Goal: Task Accomplishment & Management: Use online tool/utility

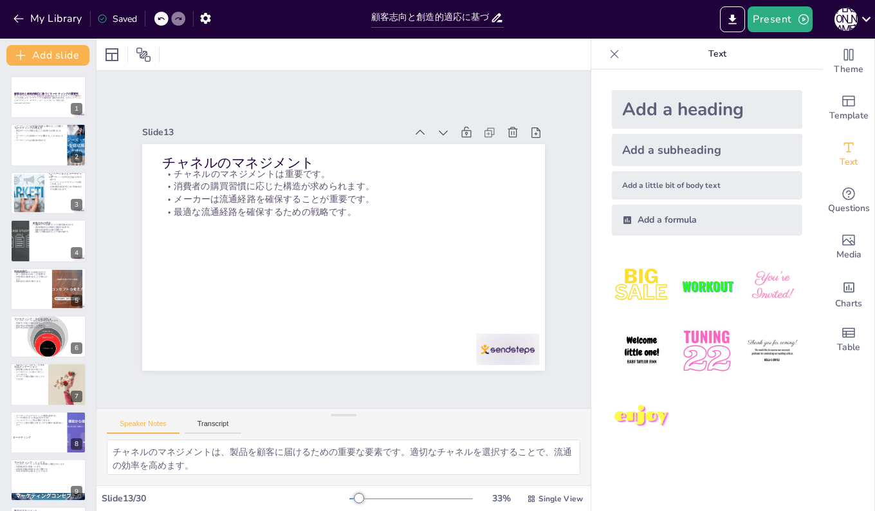
checkbox input "true"
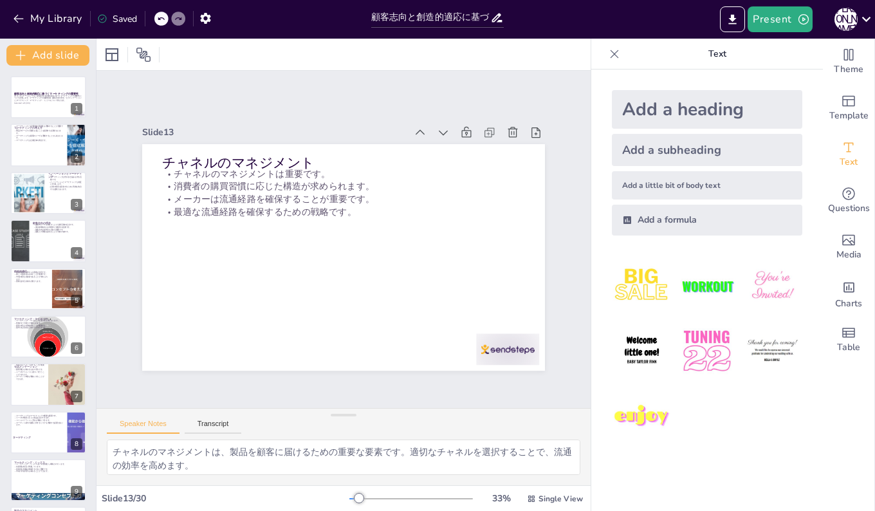
scroll to position [383, 0]
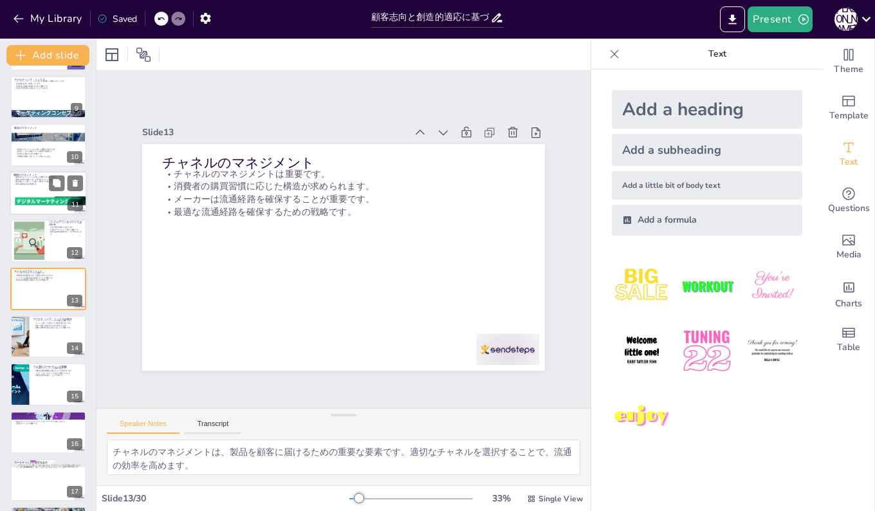
click at [39, 198] on div at bounding box center [48, 201] width 77 height 48
checkbox input "true"
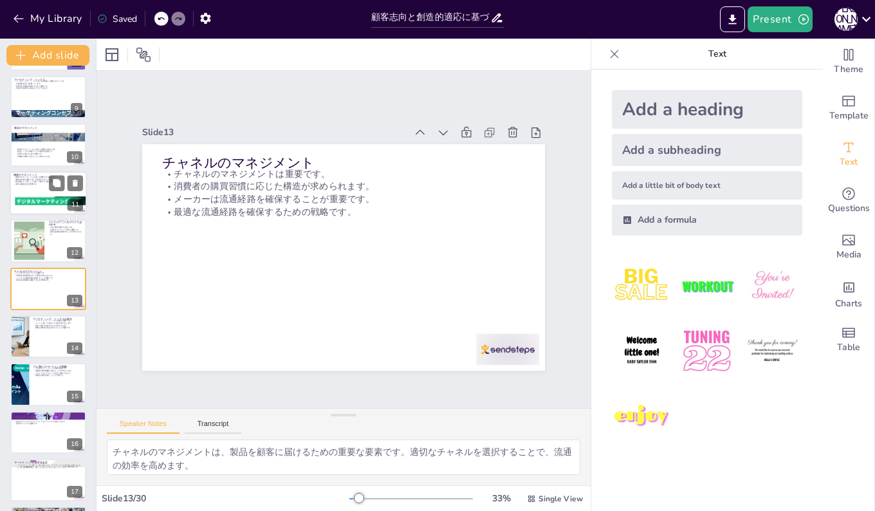
checkbox input "true"
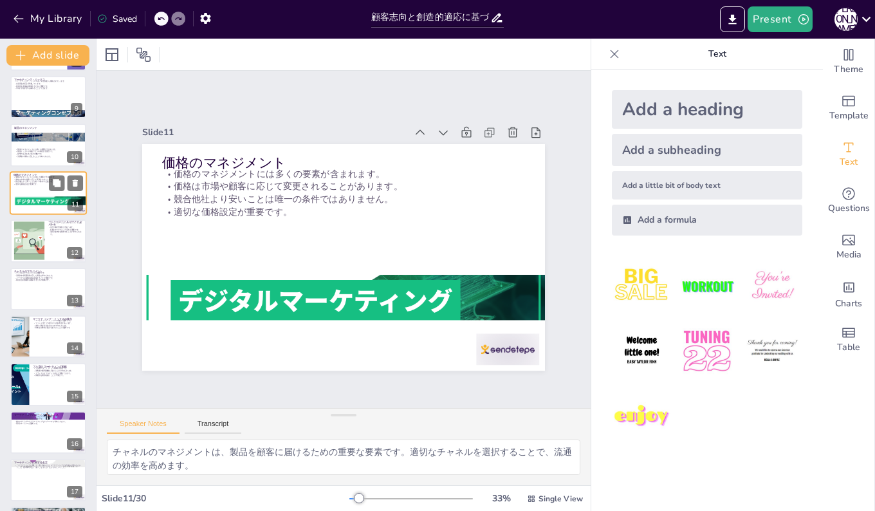
scroll to position [287, 0]
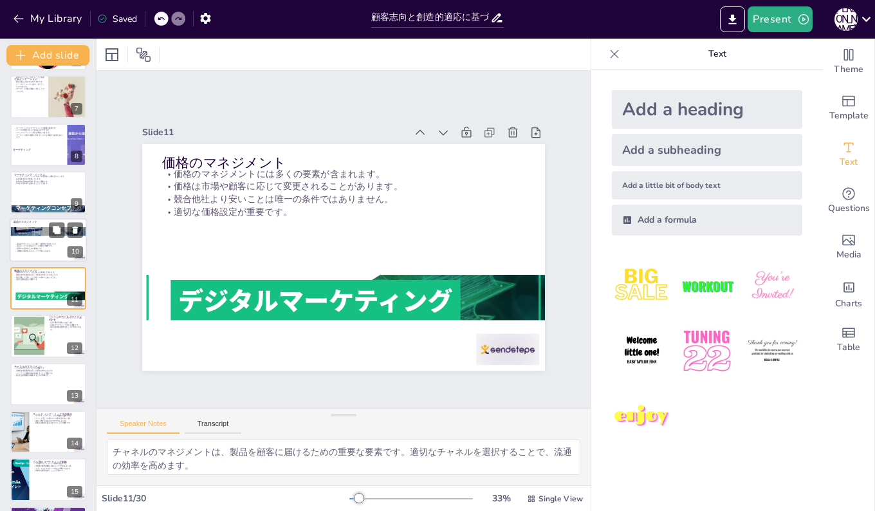
checkbox input "true"
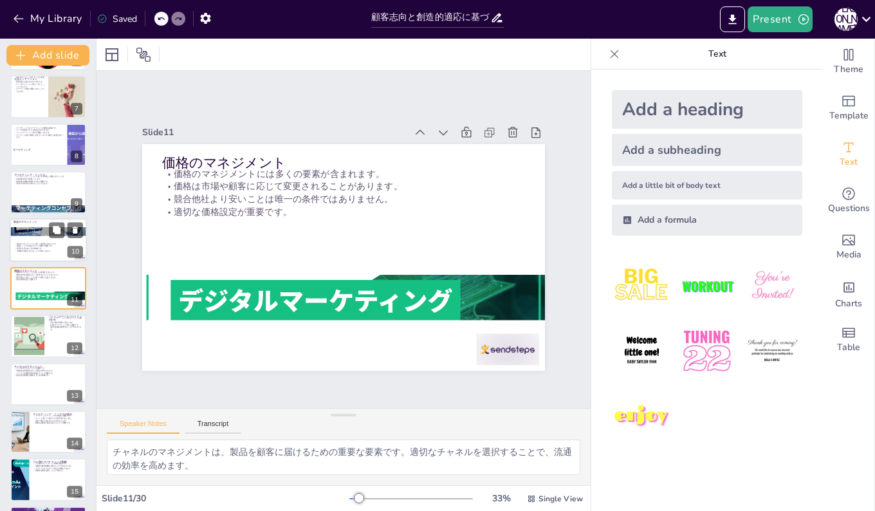
checkbox input "true"
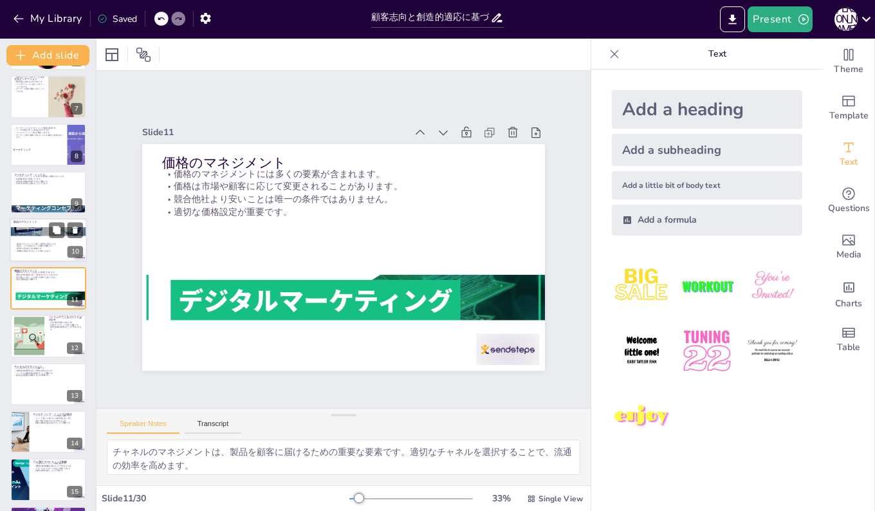
checkbox input "true"
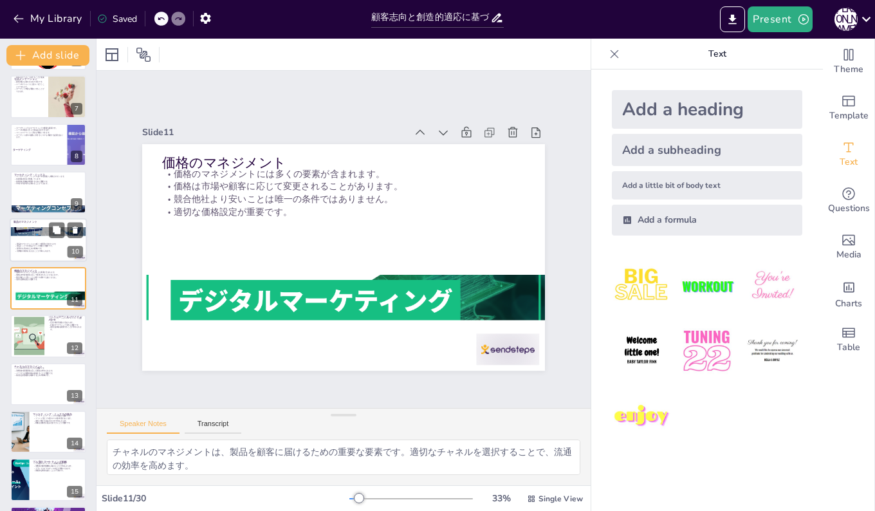
checkbox input "true"
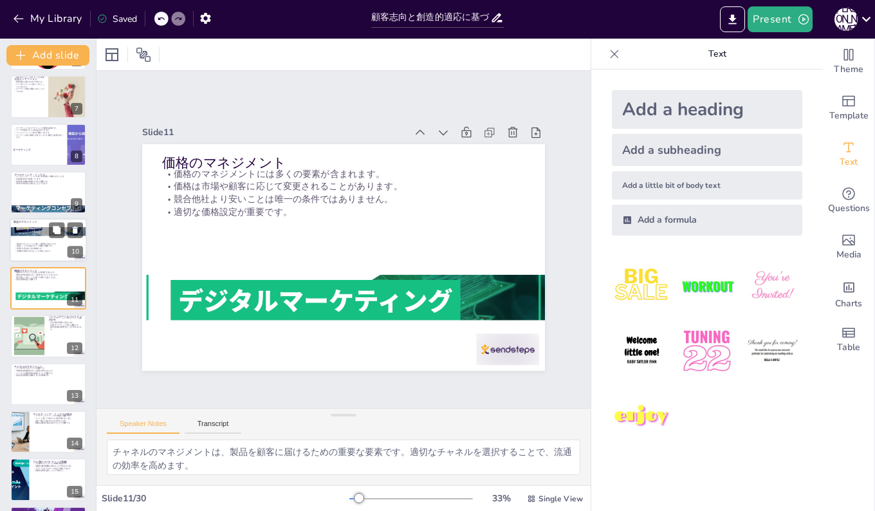
click at [38, 237] on div at bounding box center [48, 241] width 77 height 44
checkbox input "true"
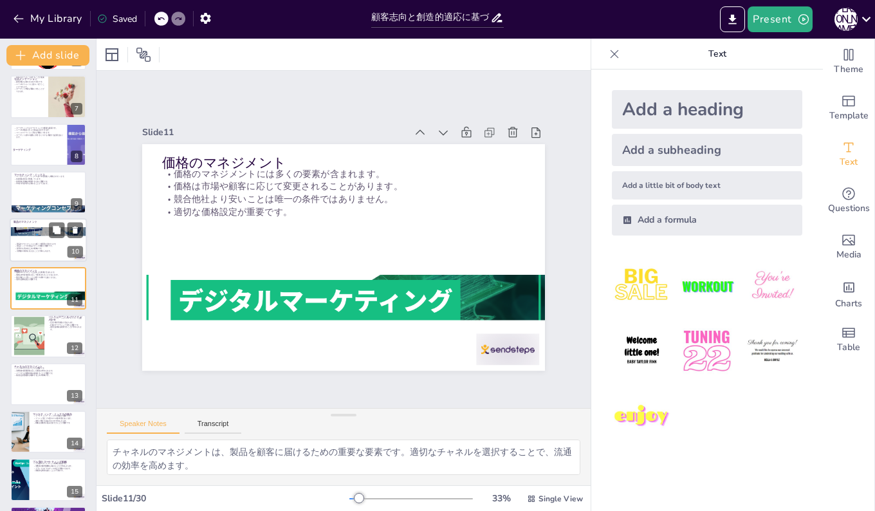
checkbox input "true"
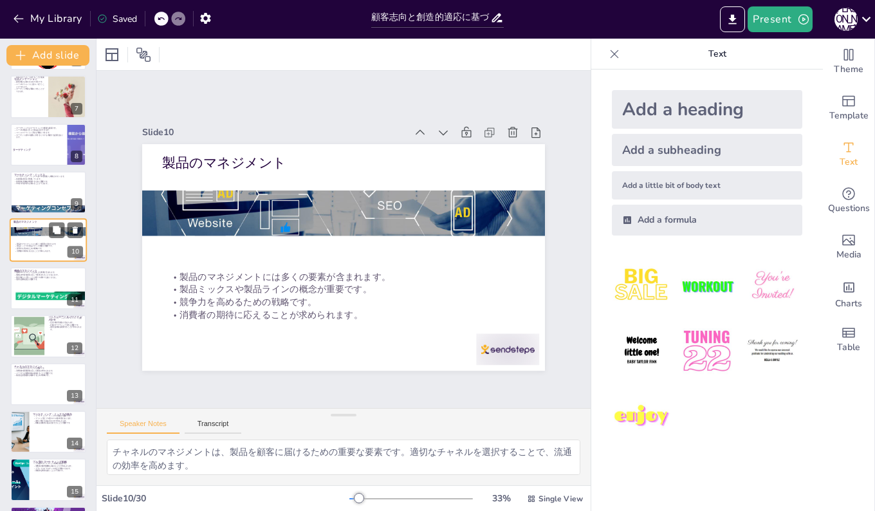
scroll to position [239, 0]
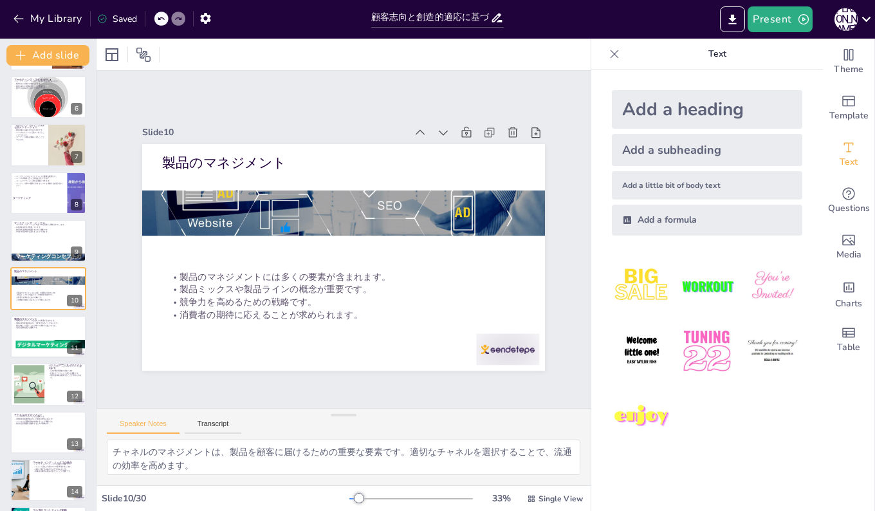
checkbox input "true"
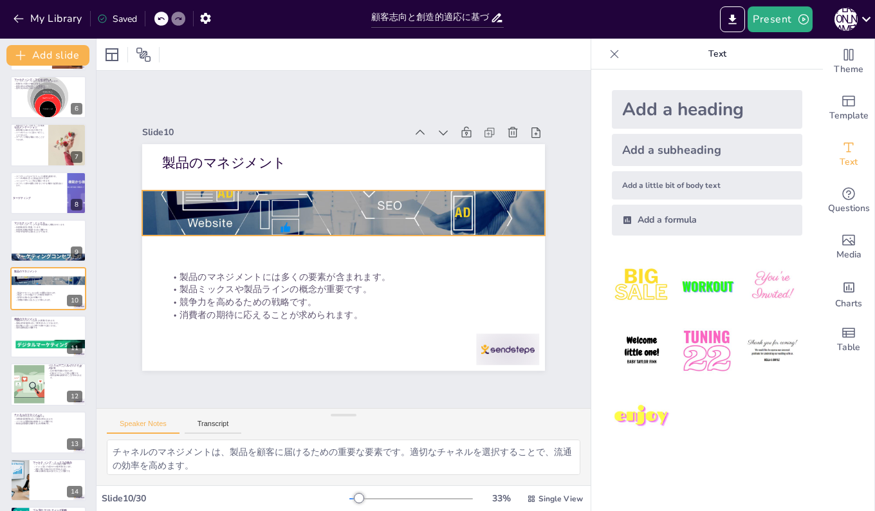
checkbox input "true"
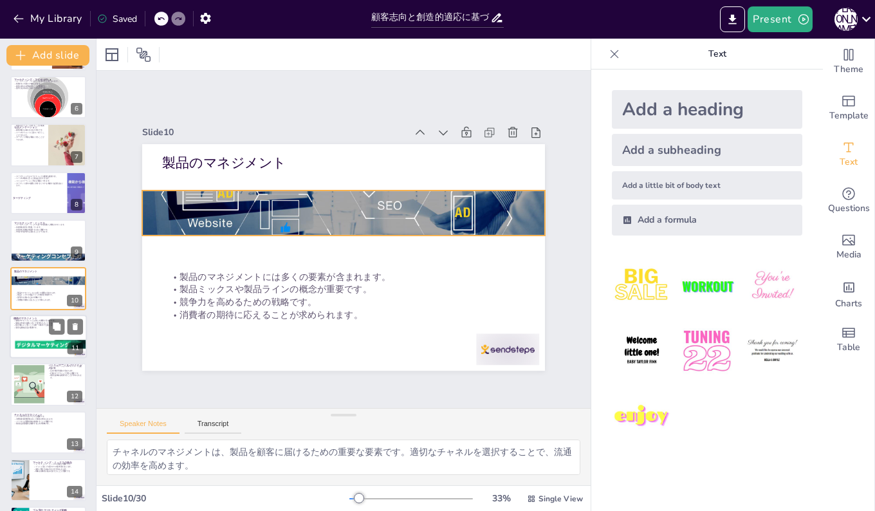
checkbox input "true"
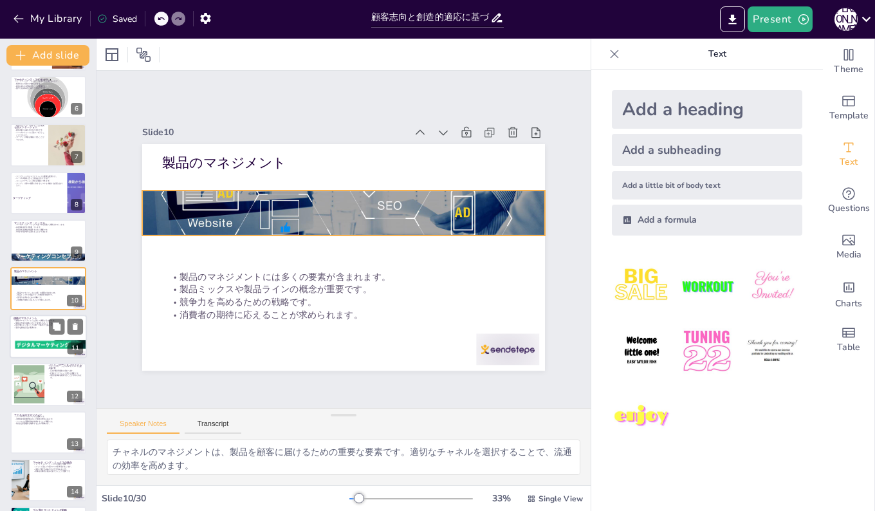
checkbox input "true"
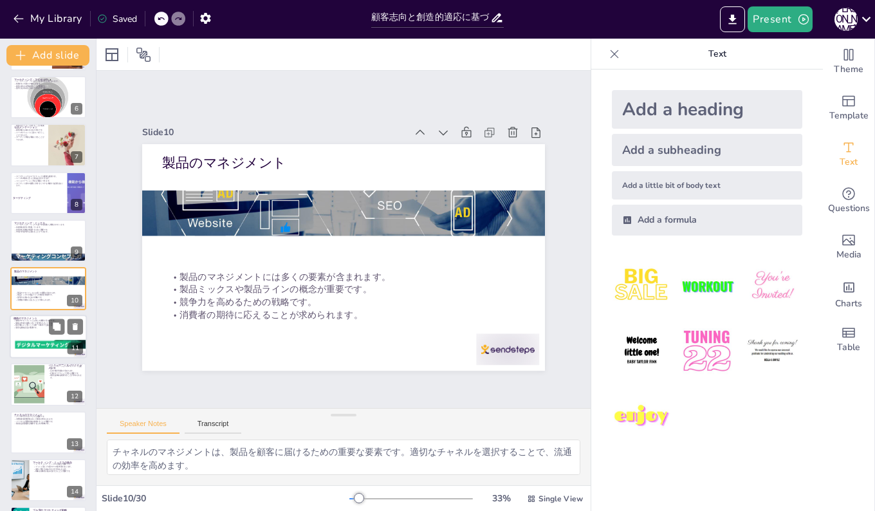
checkbox input "true"
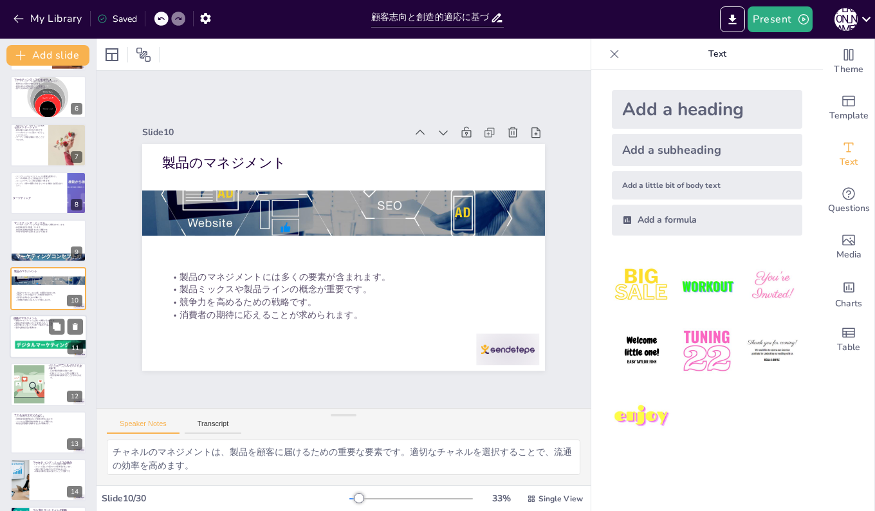
checkbox input "true"
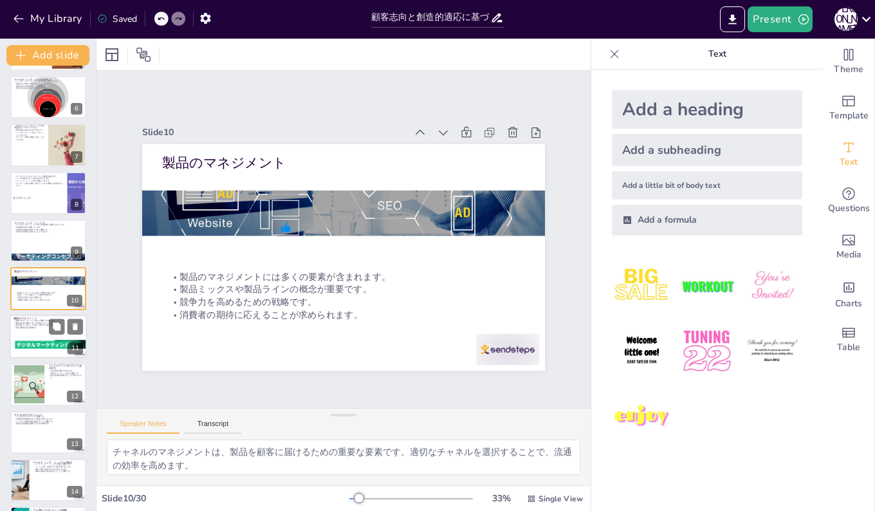
click at [24, 324] on p "競合他社より安いことは唯一の条件ではありません。" at bounding box center [48, 325] width 69 height 3
checkbox input "true"
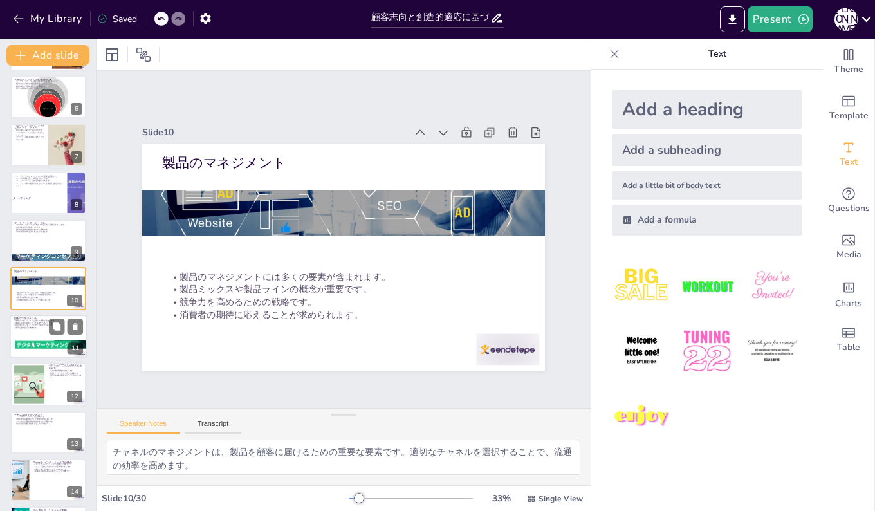
checkbox input "true"
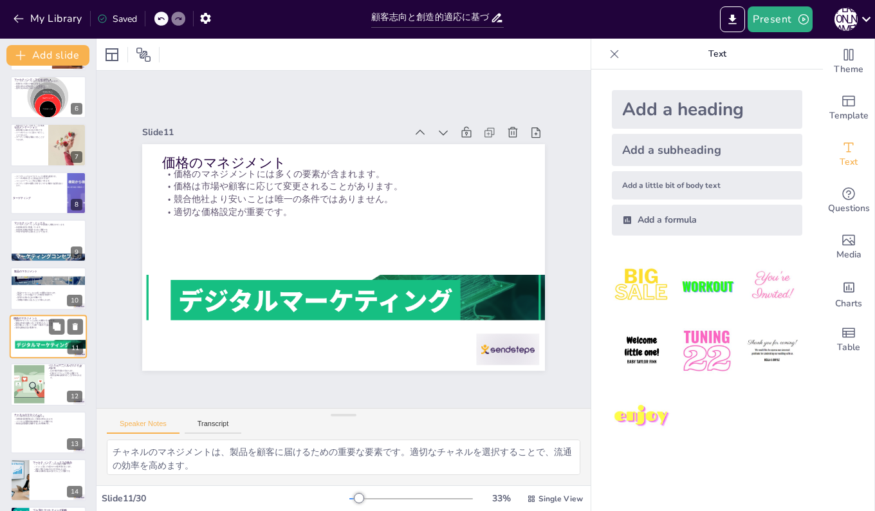
scroll to position [287, 0]
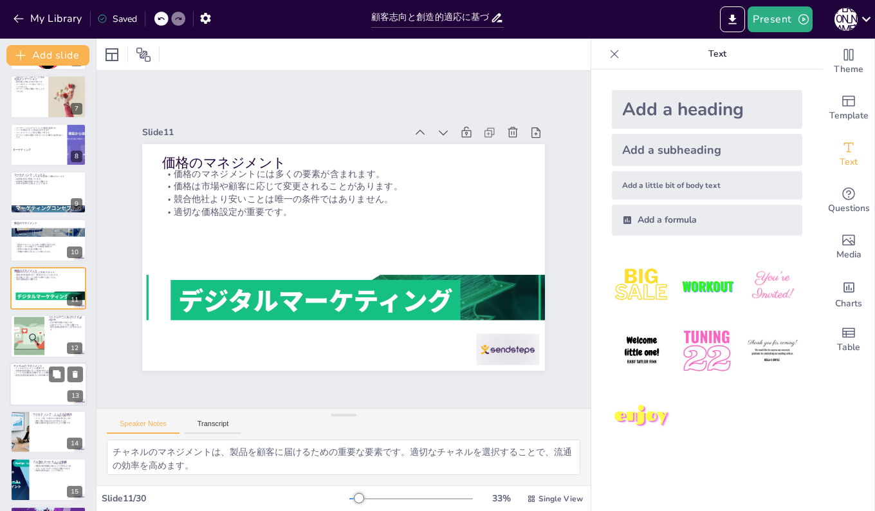
checkbox input "true"
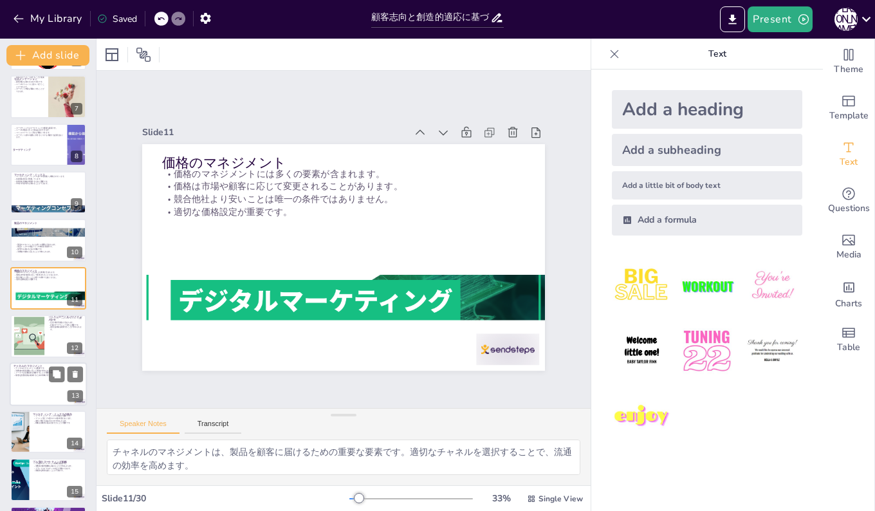
checkbox input "true"
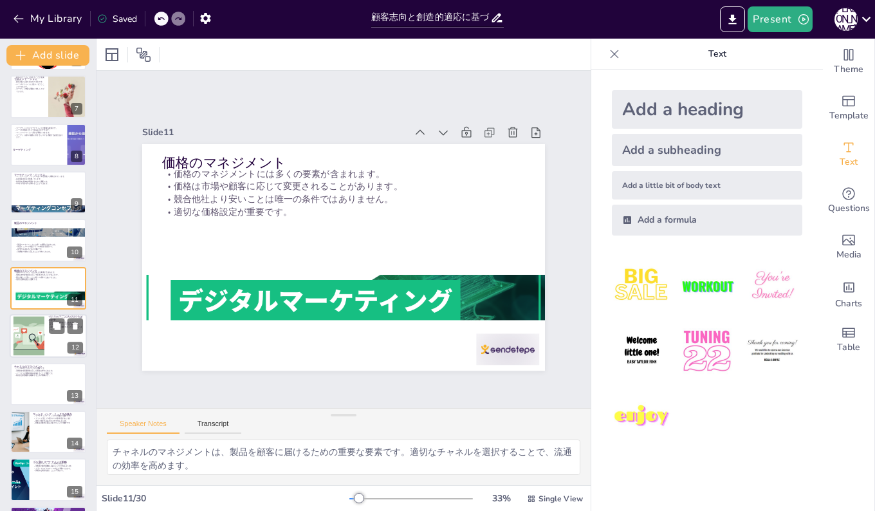
checkbox input "true"
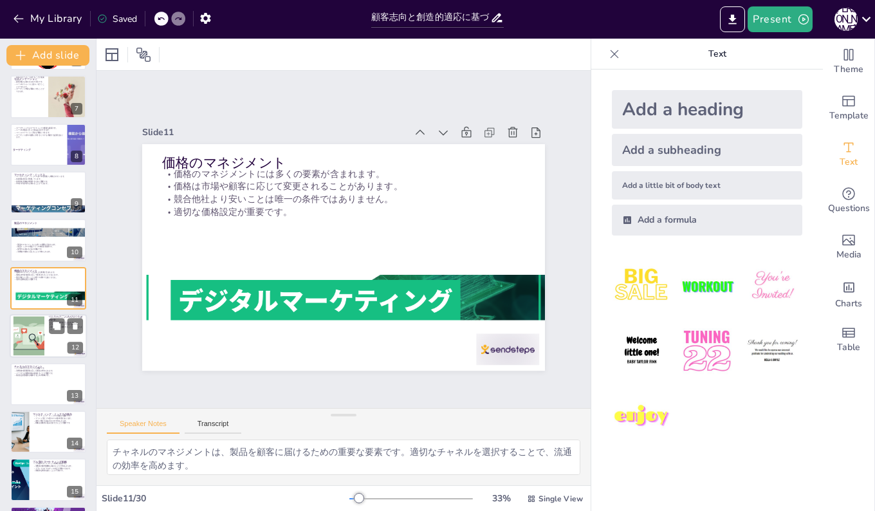
checkbox input "true"
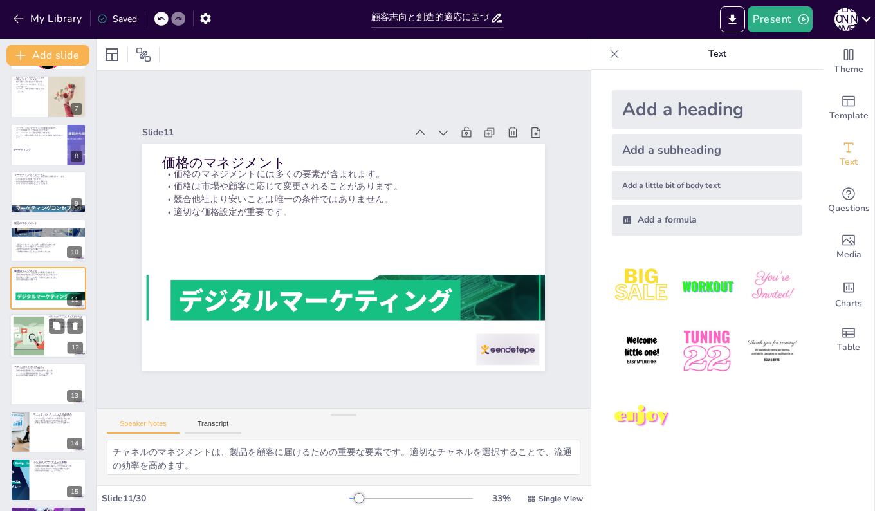
click at [28, 331] on div at bounding box center [29, 335] width 72 height 39
checkbox input "true"
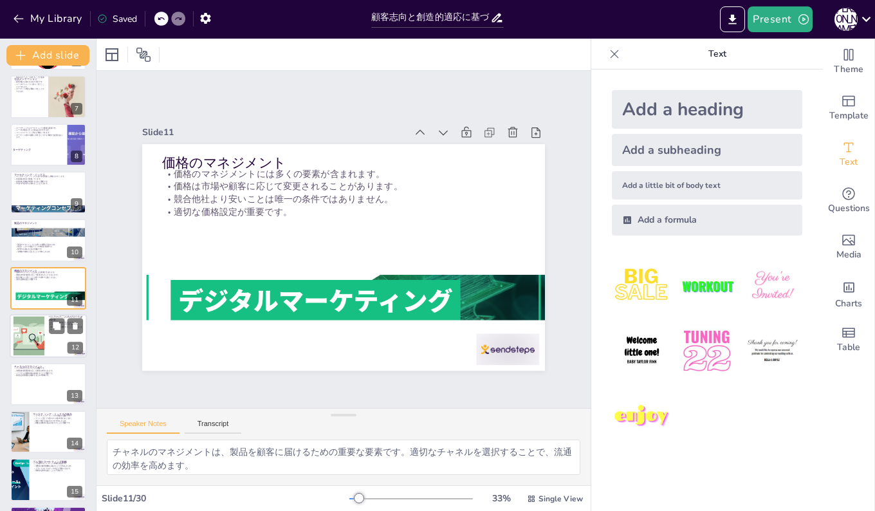
checkbox input "true"
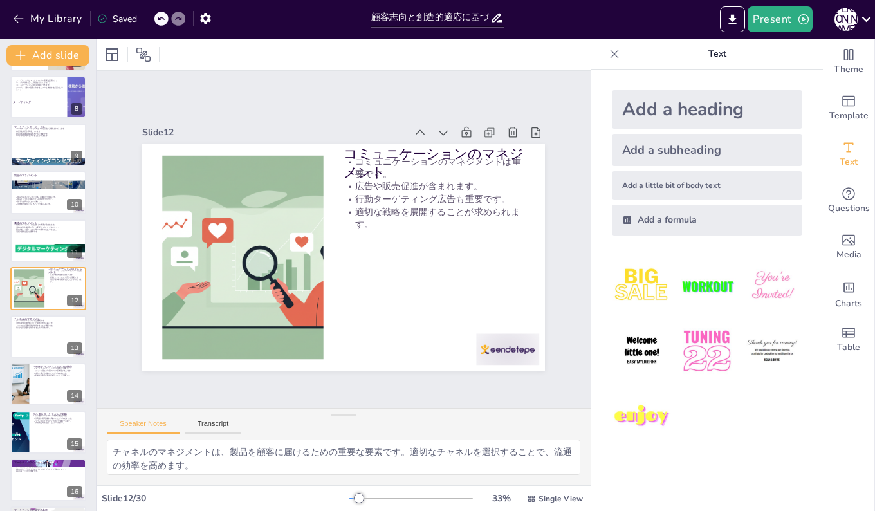
checkbox input "true"
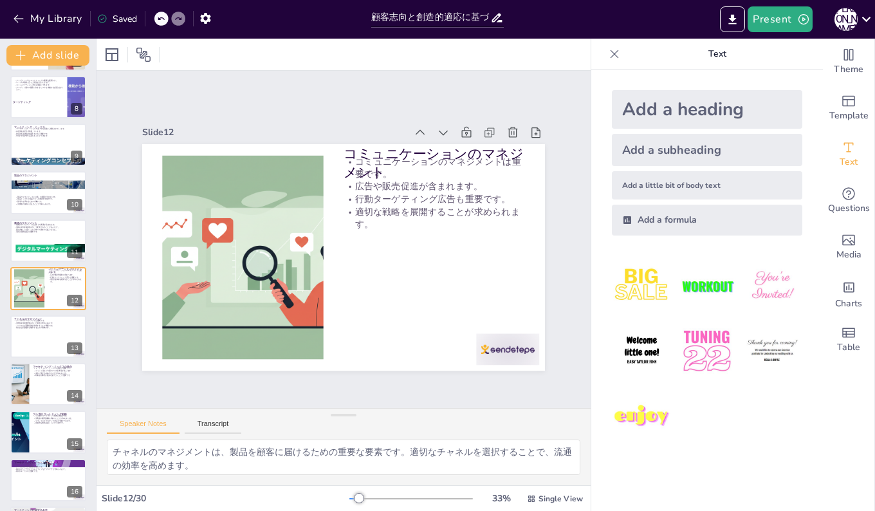
checkbox input "true"
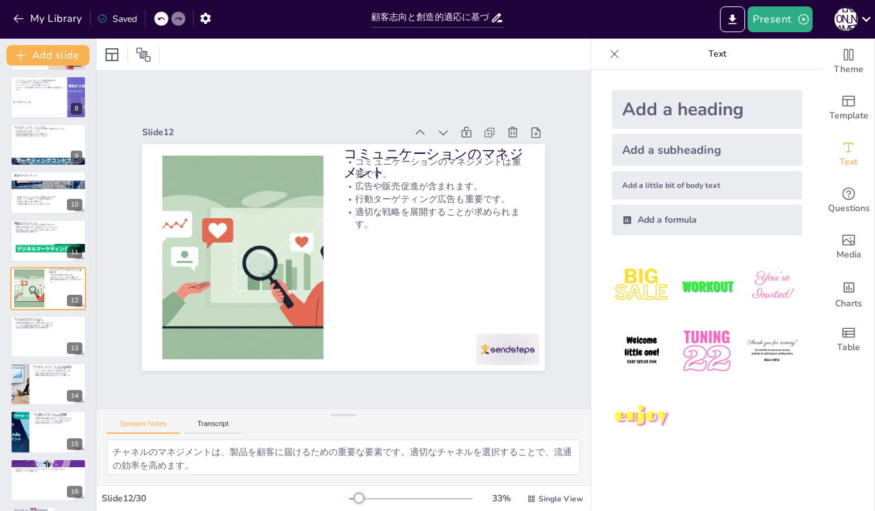
checkbox input "true"
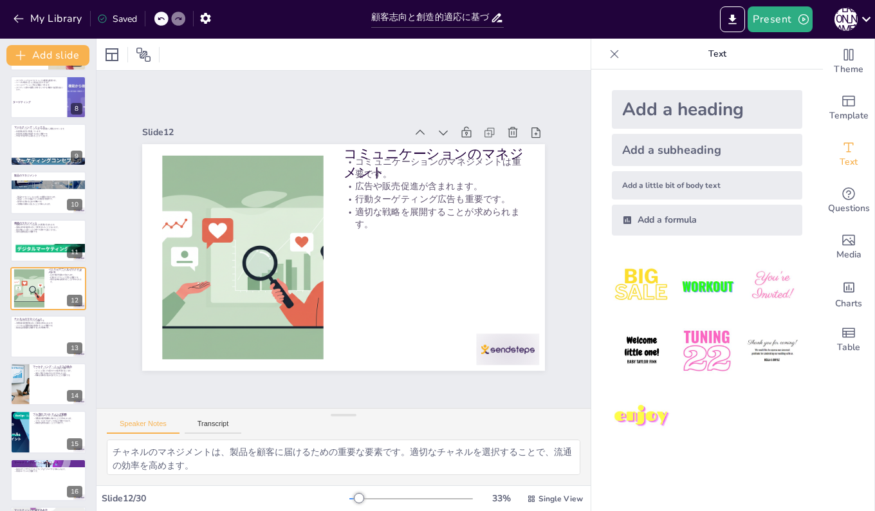
checkbox input "true"
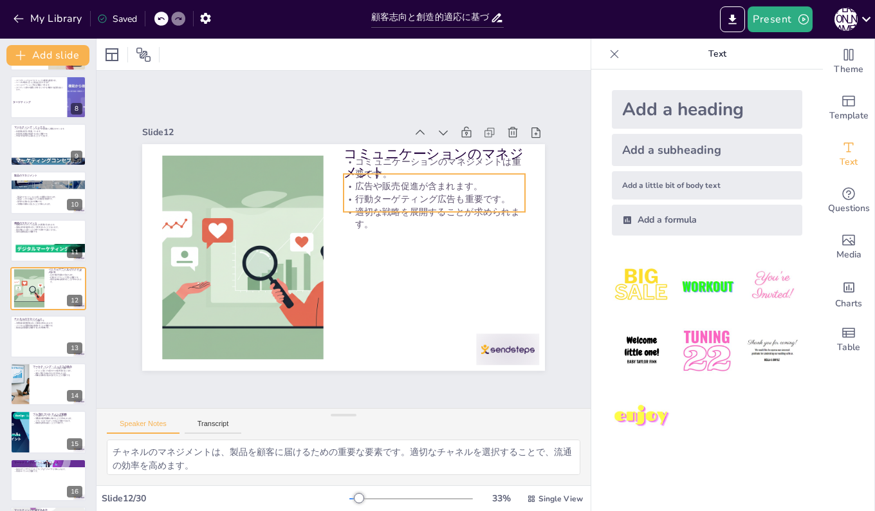
checkbox input "true"
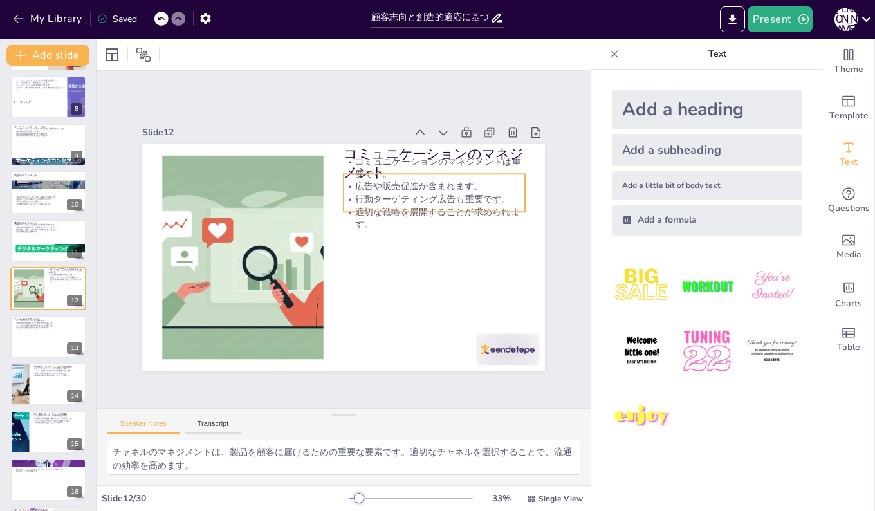
checkbox input "true"
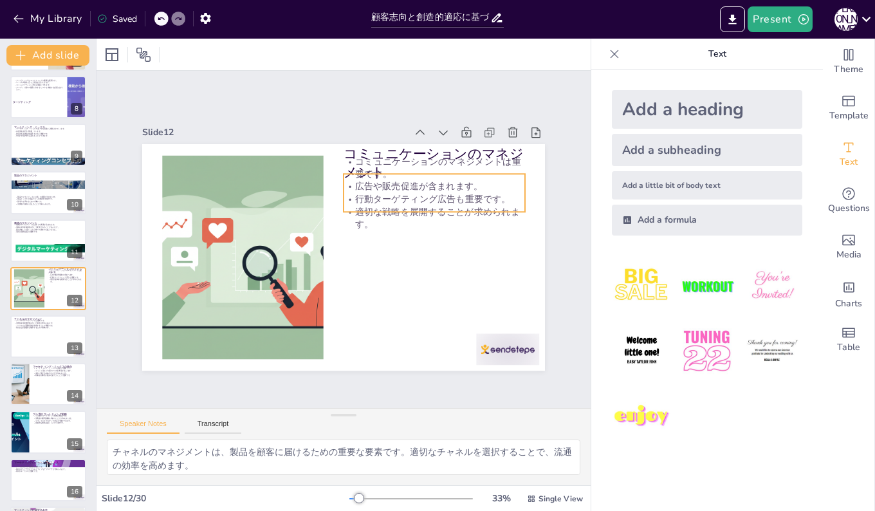
checkbox input "true"
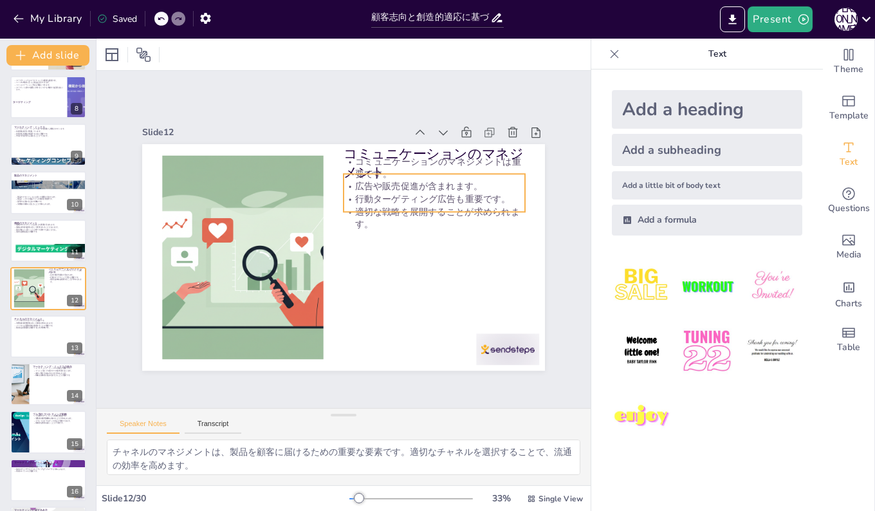
checkbox input "true"
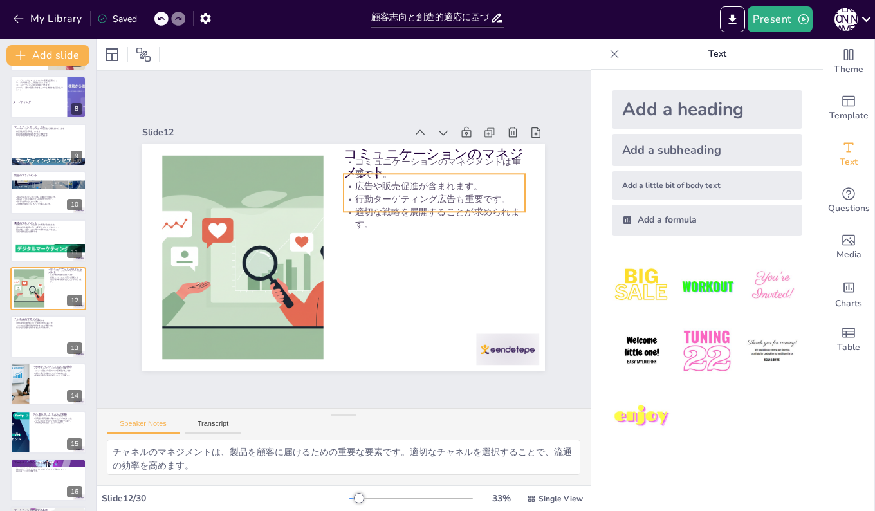
click at [382, 152] on div "コミュニケーションのマネジメント コミュニケーションのマネジメントは重要です。 広告や販売促進が含まれます。 行動ターゲティング広告も重要です。 適切な戦略を…" at bounding box center [343, 257] width 403 height 226
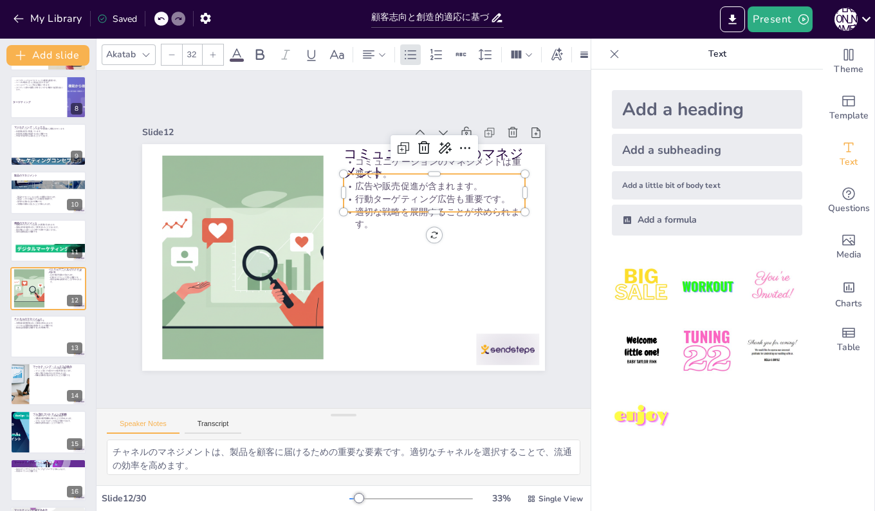
checkbox input "true"
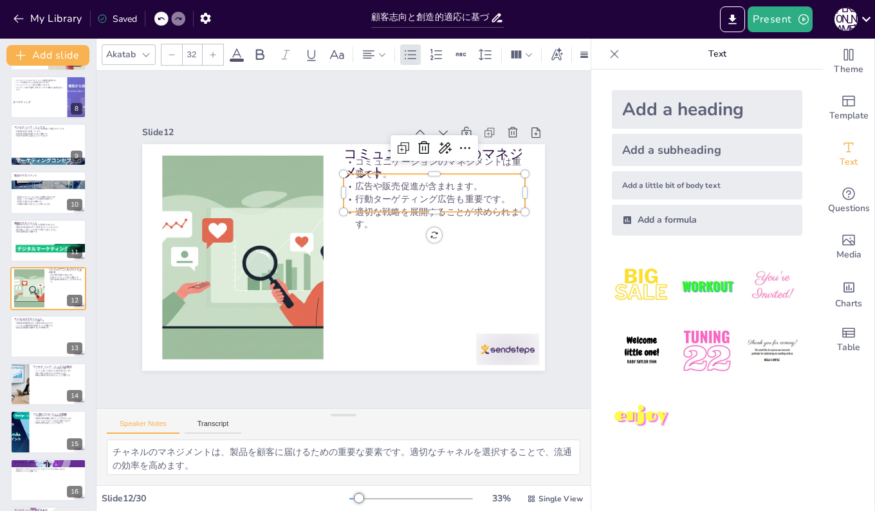
checkbox input "true"
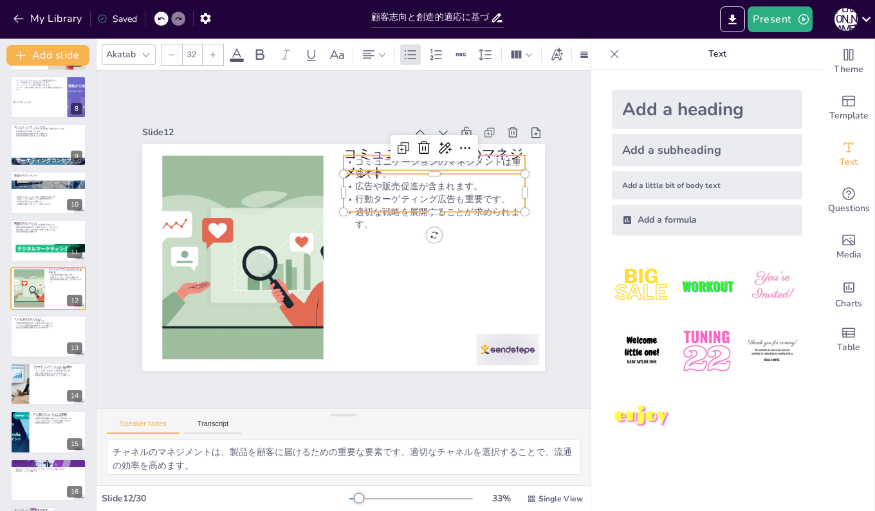
checkbox input "true"
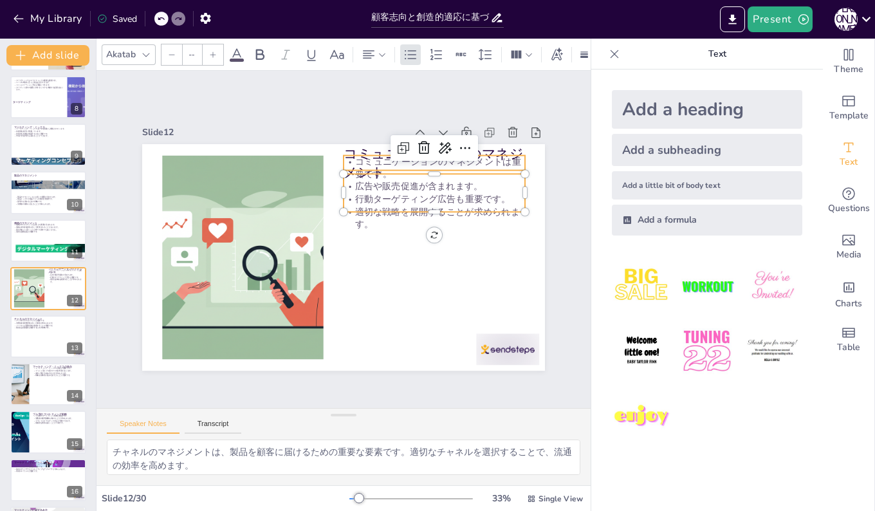
type input "48"
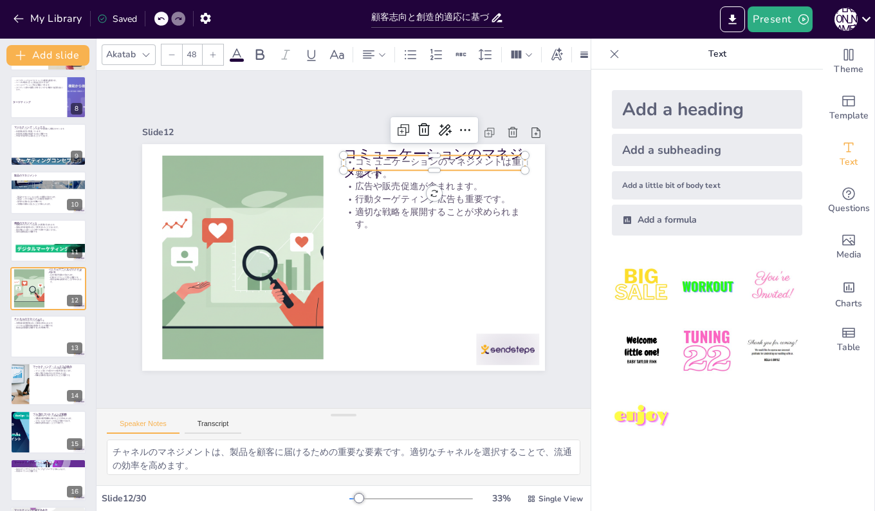
click at [372, 144] on p "コミュニケーションのマネジメント" at bounding box center [433, 162] width 181 height 37
checkbox input "true"
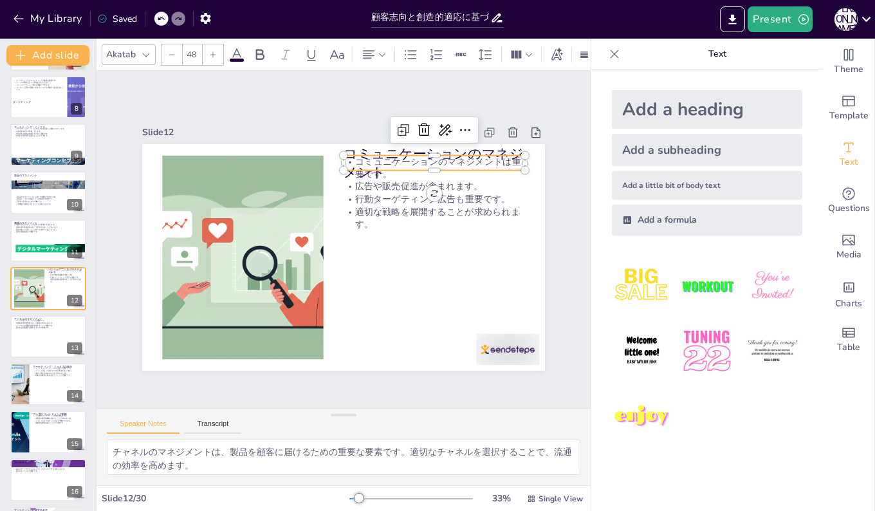
checkbox input "true"
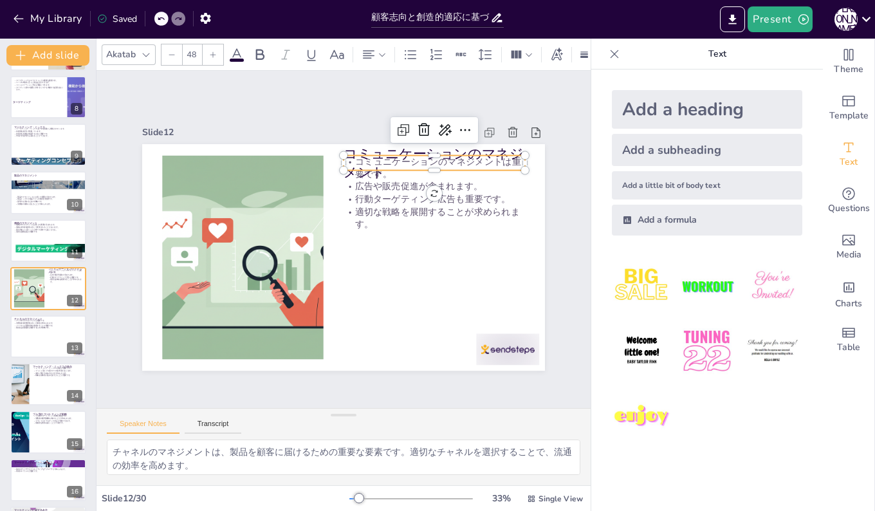
checkbox input "true"
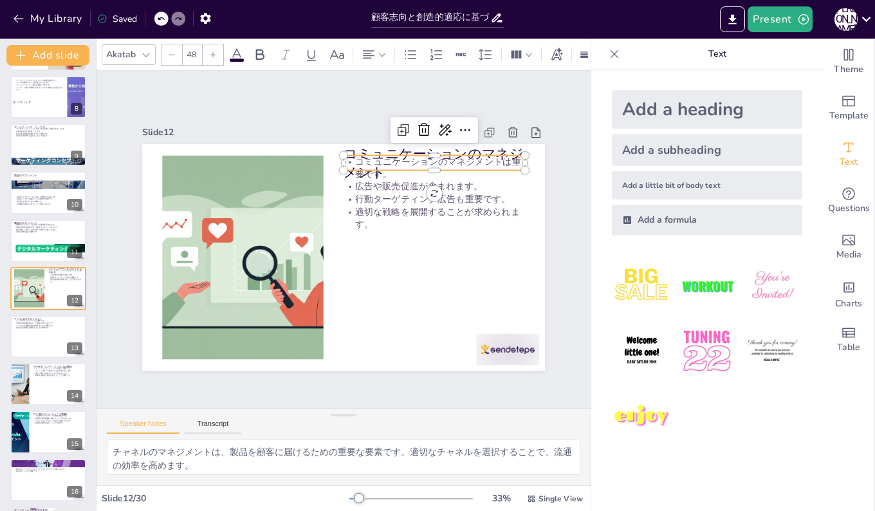
checkbox input "true"
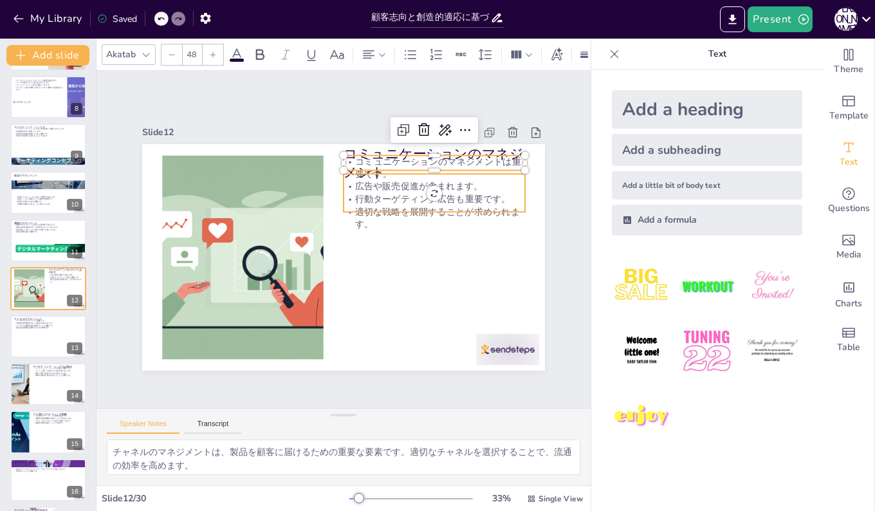
checkbox input "true"
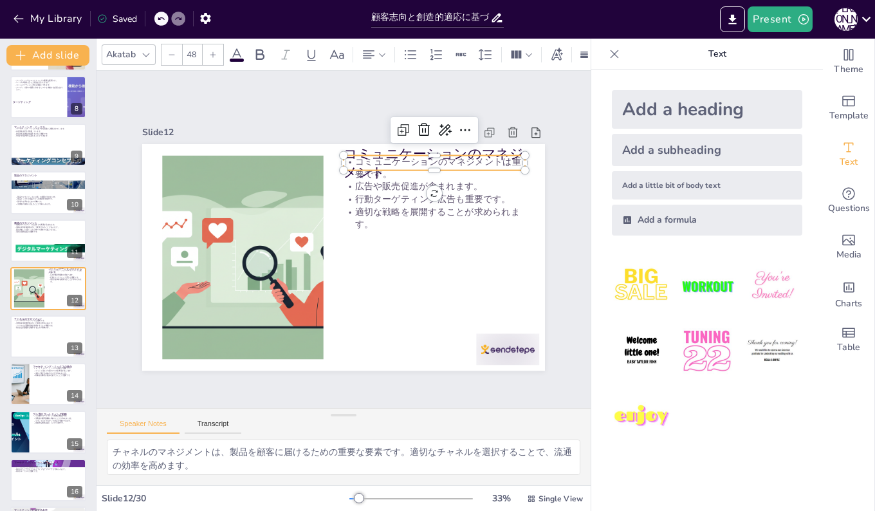
checkbox input "true"
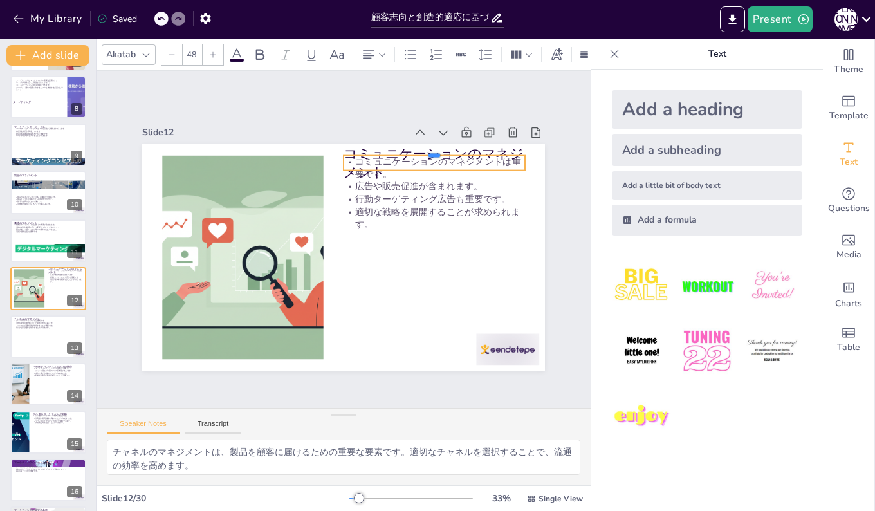
checkbox input "true"
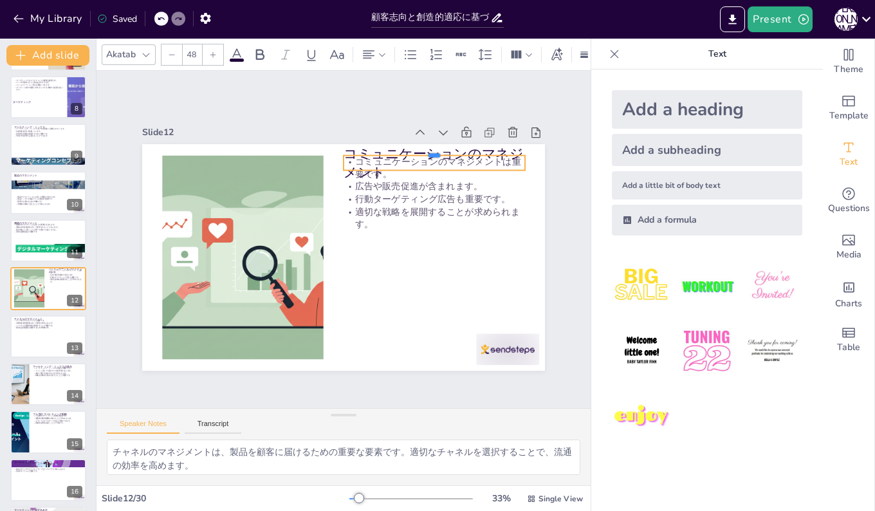
checkbox input "true"
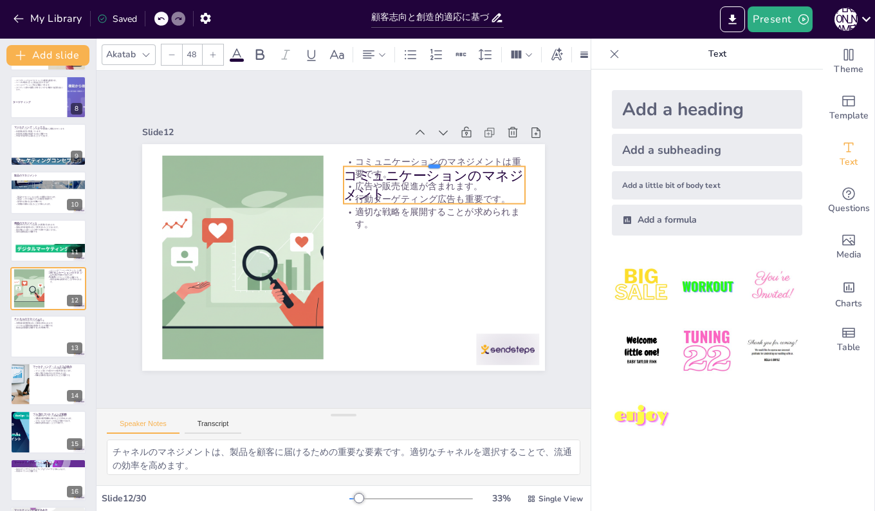
checkbox input "true"
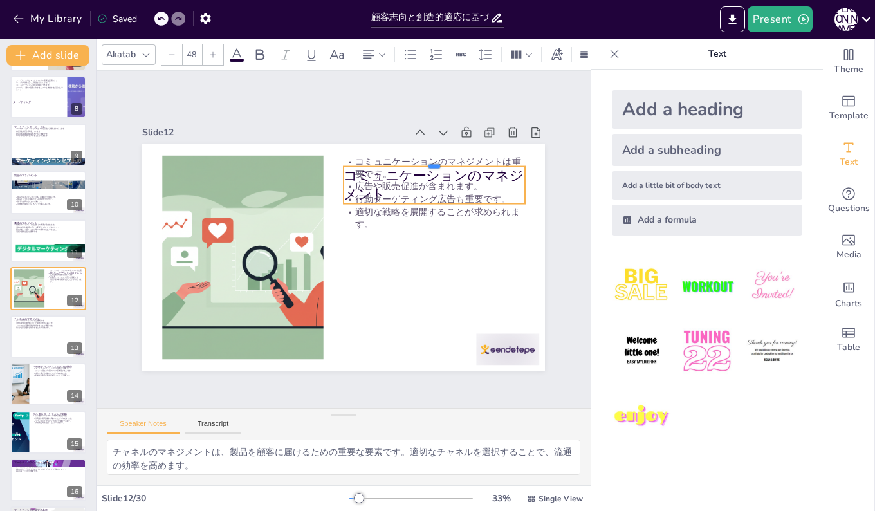
checkbox input "true"
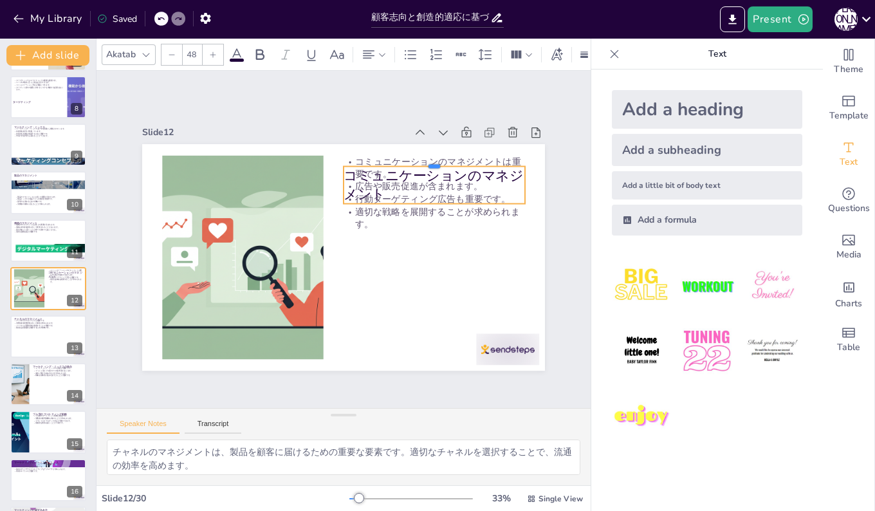
checkbox input "true"
drag, startPoint x: 410, startPoint y: 147, endPoint x: 419, endPoint y: 273, distance: 127.1
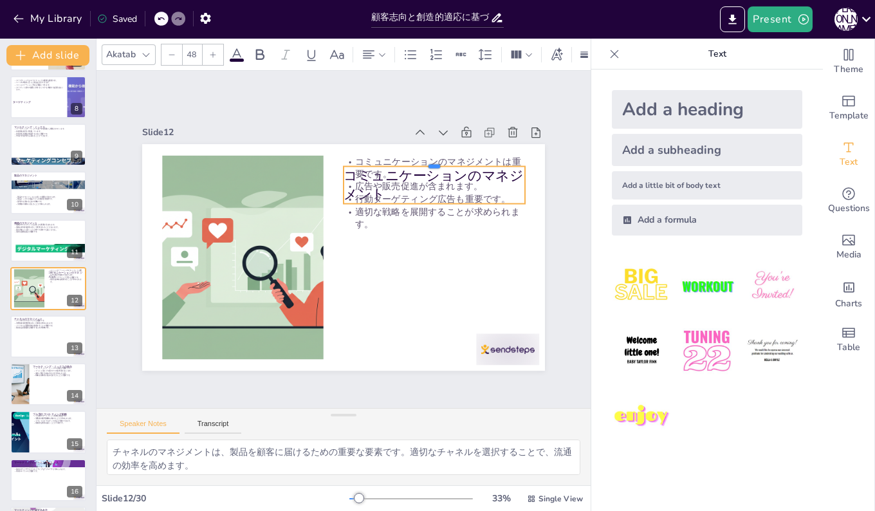
click at [419, 273] on div "コミュニケーションのマネジメント コミュニケーションのマネジメントは重要です。 広告や販売促進が含まれます。 行動ターゲティング広告も重要です。 適切な戦略を…" at bounding box center [343, 257] width 403 height 226
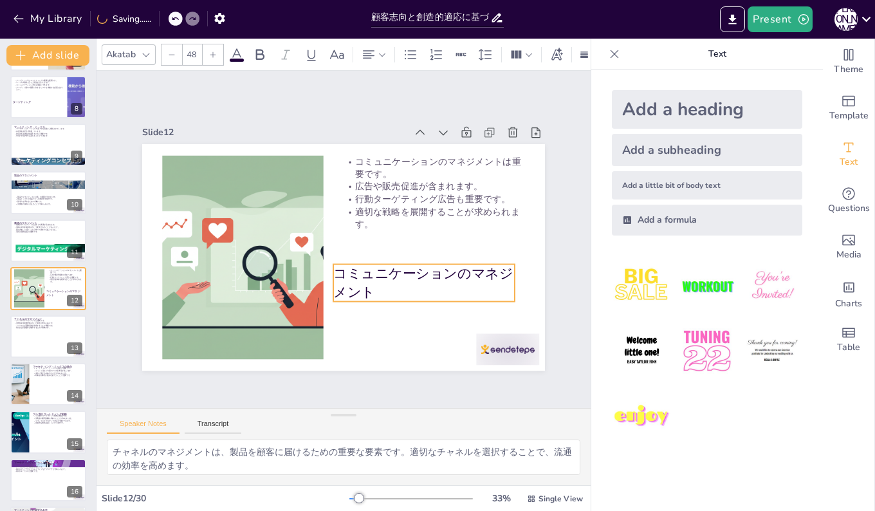
drag, startPoint x: 404, startPoint y: 163, endPoint x: 394, endPoint y: 260, distance: 98.3
click at [394, 144] on div "コミュニケーションのマネジメント コミュニケーションのマネジメントは重要です。 広告や販売促進が含まれます。 行動ターゲティング広告も重要です。 適切な戦略を…" at bounding box center [343, 144] width 403 height 0
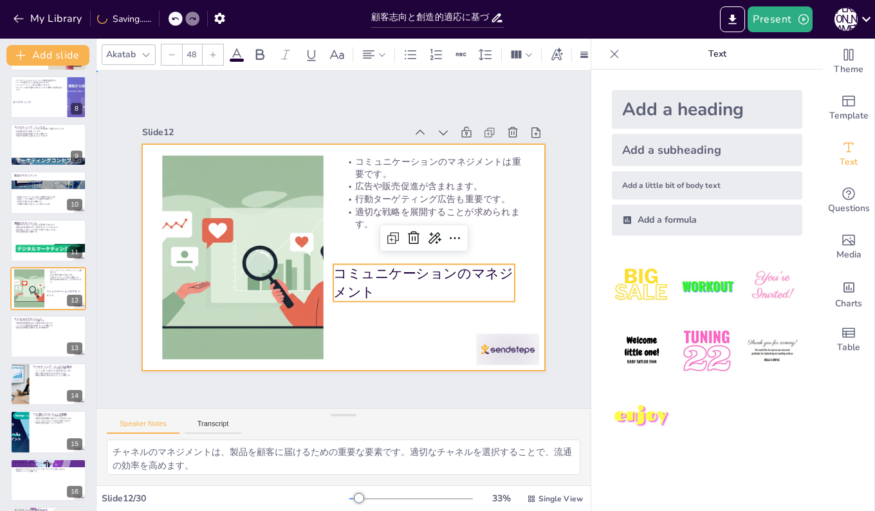
click at [518, 230] on div at bounding box center [343, 257] width 403 height 226
